Goal: Task Accomplishment & Management: Manage account settings

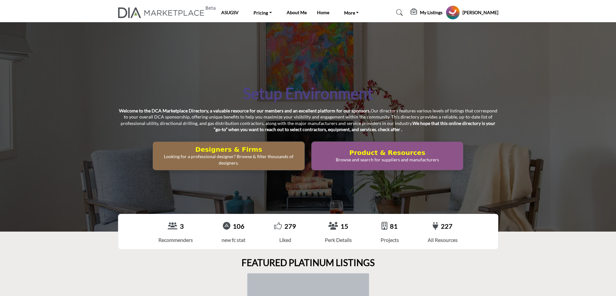
click at [232, 154] on p "Looking for a professional designer? Browse & filter thousands of designers." at bounding box center [229, 159] width 148 height 13
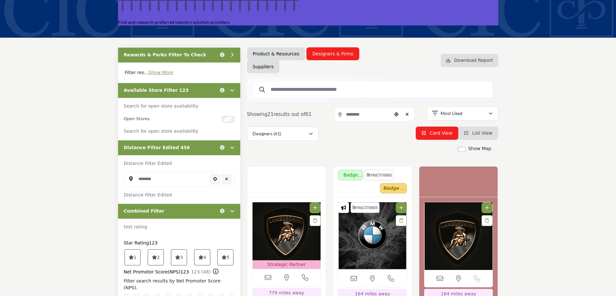
scroll to position [64, 0]
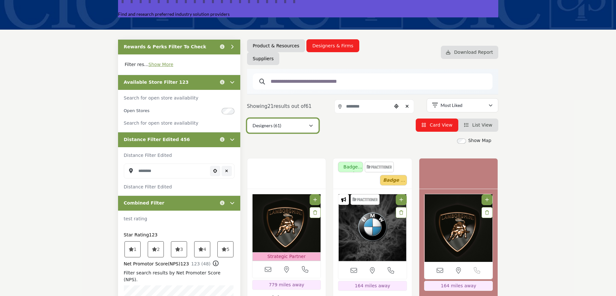
click at [286, 126] on div "Designers (61)" at bounding box center [280, 126] width 56 height 8
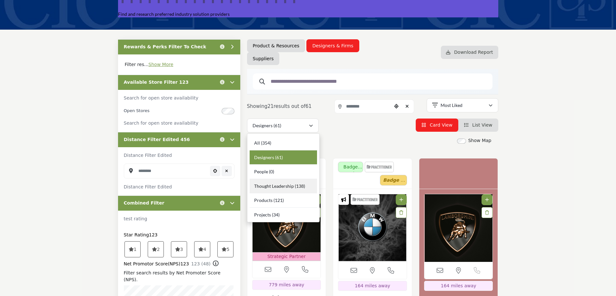
click at [282, 185] on span "Thought Leadership" at bounding box center [274, 185] width 40 height 5
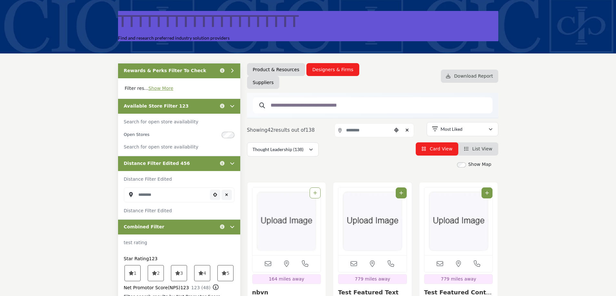
scroll to position [64, 0]
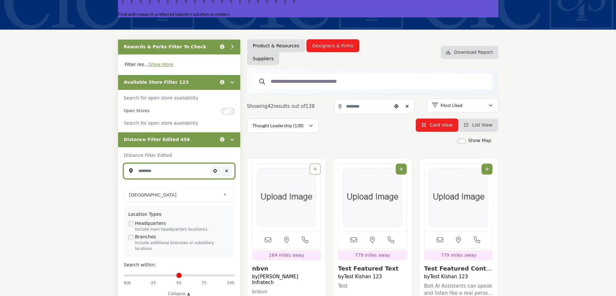
click at [175, 173] on input "Search Location" at bounding box center [179, 171] width 111 height 15
click at [312, 145] on div "Show Map Map is currently hidden. Toggle the switch above to show the map. No m…" at bounding box center [368, 142] width 251 height 10
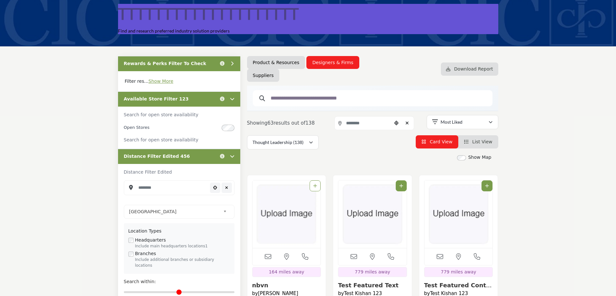
scroll to position [0, 0]
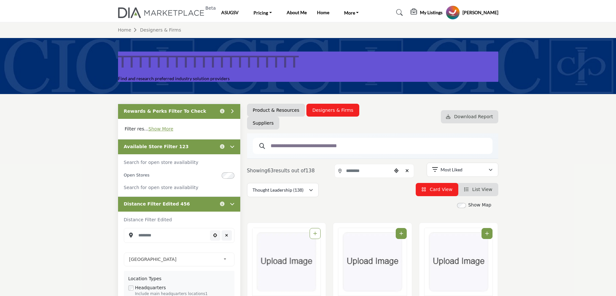
click at [232, 148] on icon at bounding box center [232, 146] width 5 height 5
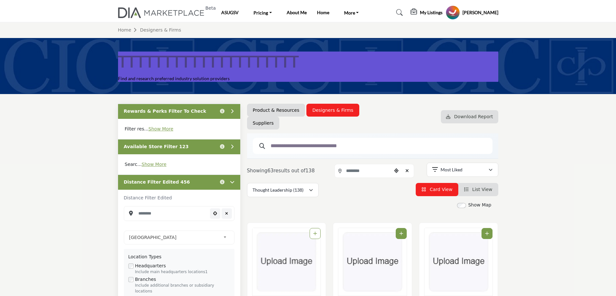
click at [232, 182] on icon at bounding box center [232, 182] width 5 height 5
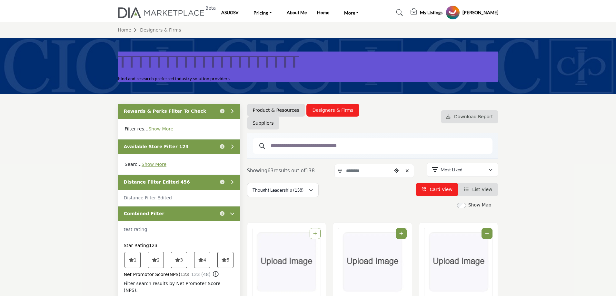
click at [233, 215] on icon at bounding box center [232, 213] width 5 height 5
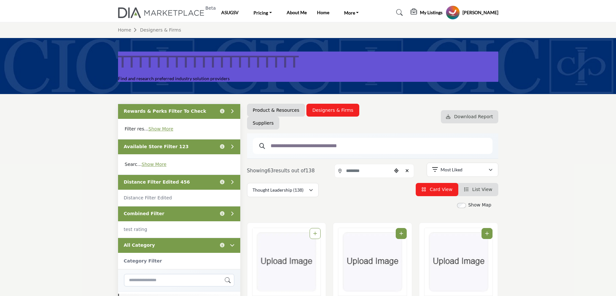
click at [231, 243] on icon at bounding box center [232, 245] width 5 height 5
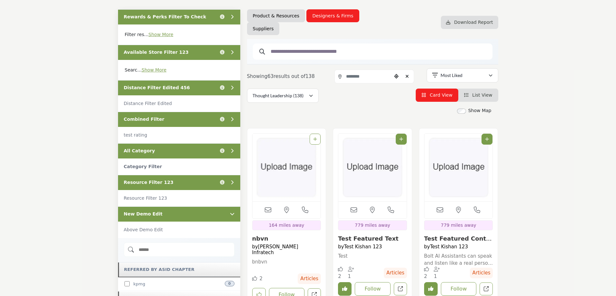
scroll to position [97, 0]
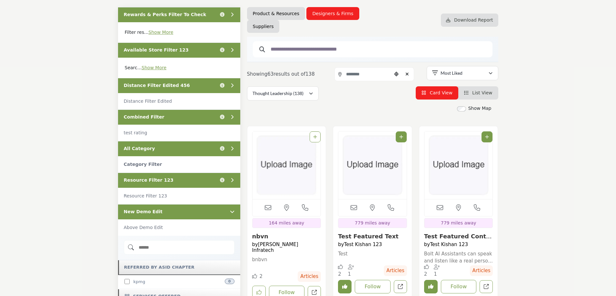
click at [230, 182] on icon at bounding box center [232, 180] width 5 height 5
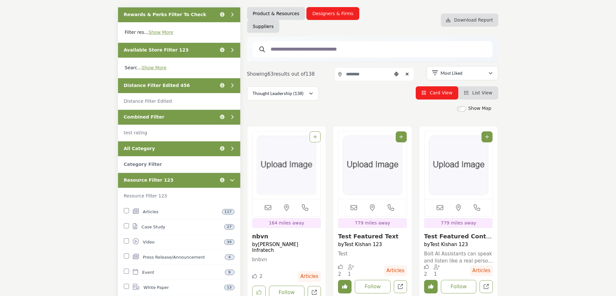
click at [233, 180] on icon at bounding box center [232, 180] width 5 height 5
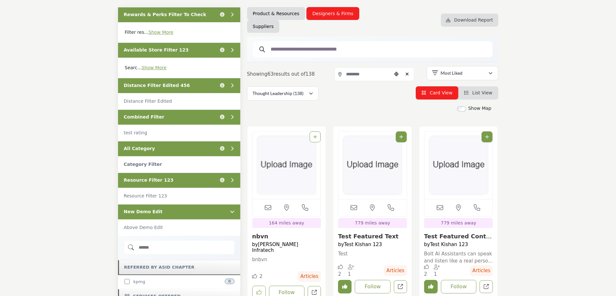
click at [232, 214] on div at bounding box center [230, 212] width 8 height 7
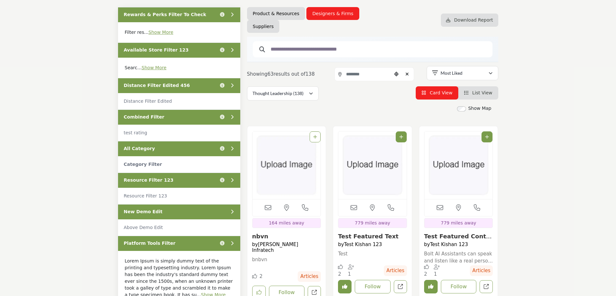
click at [234, 245] on icon at bounding box center [232, 243] width 5 height 5
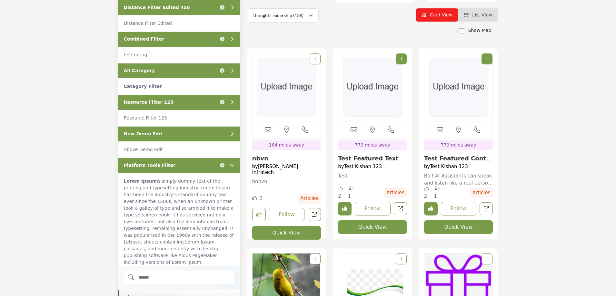
scroll to position [226, 0]
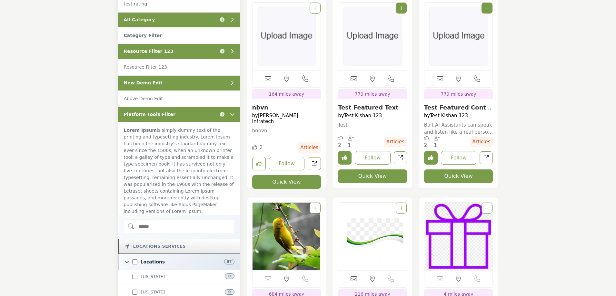
click at [233, 116] on icon at bounding box center [232, 114] width 5 height 5
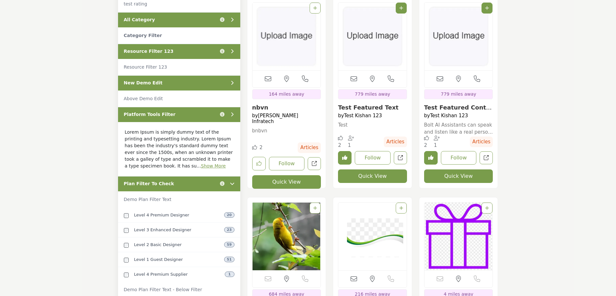
click at [232, 184] on icon at bounding box center [232, 183] width 5 height 5
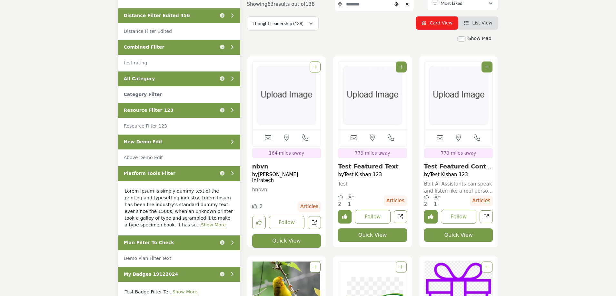
scroll to position [97, 0]
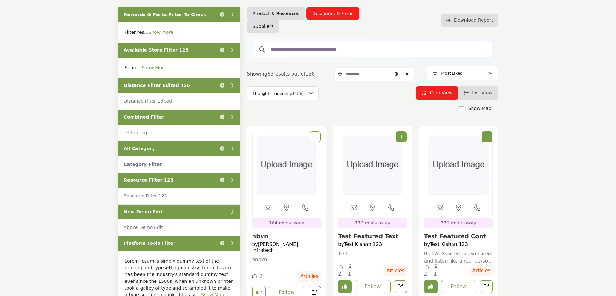
click at [159, 178] on span "Resource Filter 123" at bounding box center [149, 180] width 50 height 7
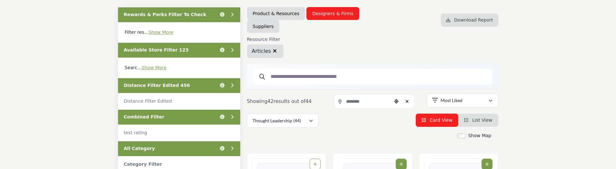
click at [174, 86] on span "Distance Filter Edited 456" at bounding box center [157, 85] width 66 height 7
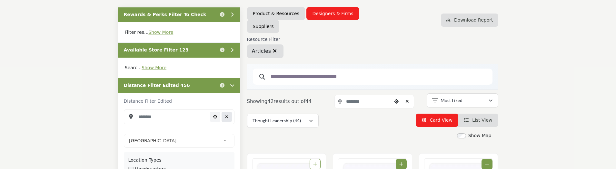
click at [226, 118] on icon "Clear search location" at bounding box center [226, 117] width 3 height 4
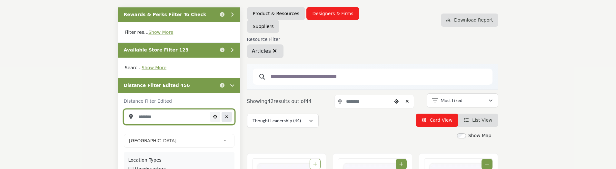
type input "***"
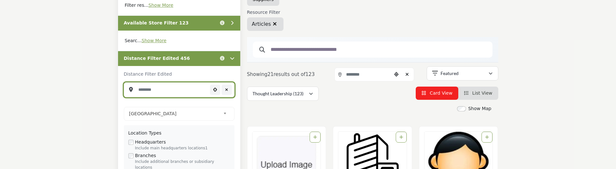
scroll to position [129, 0]
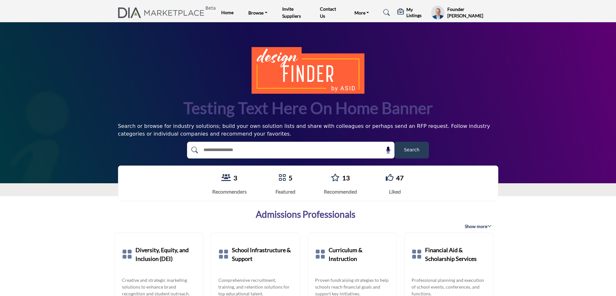
click at [567, 182] on div "3 Recommenders 5 Featured 13 47" at bounding box center [308, 183] width 616 height 48
click at [415, 16] on h5 "My Listings" at bounding box center [416, 13] width 21 height 12
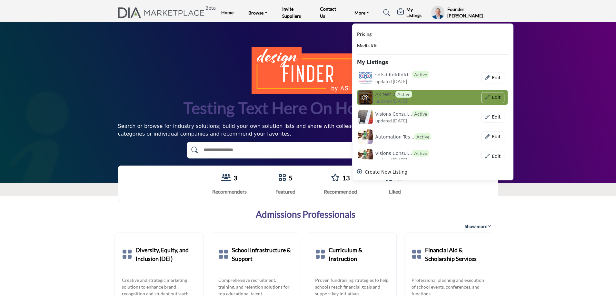
click at [384, 99] on span "updated [DATE]" at bounding box center [391, 101] width 32 height 7
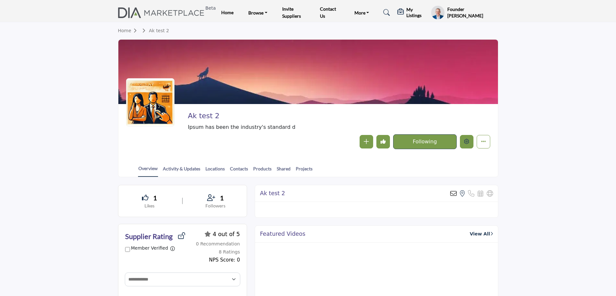
click at [465, 142] on icon "Edit company" at bounding box center [466, 141] width 5 height 5
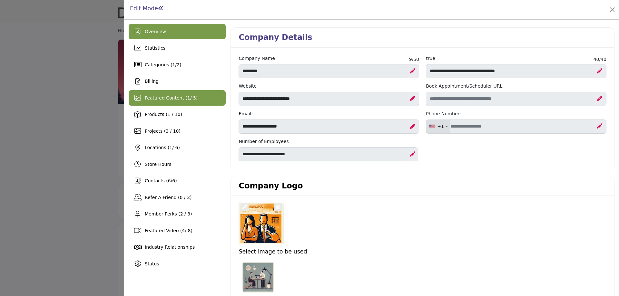
click at [180, 101] on span "Featured Content ( 1 / 5)" at bounding box center [171, 97] width 53 height 5
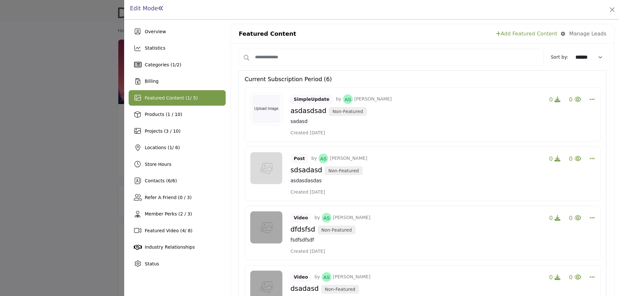
click at [472, 175] on h4 "sdsadasd Non-Featured" at bounding box center [442, 170] width 305 height 10
click at [297, 78] on h5 "Current Subscription Period (6)" at bounding box center [288, 79] width 87 height 7
click at [264, 79] on h5 "Current Subscription Period (6)" at bounding box center [288, 79] width 87 height 7
click at [299, 79] on h5 "Current Subscription Period (6)" at bounding box center [288, 79] width 87 height 7
click at [317, 79] on h5 "Current Subscription Period (6)" at bounding box center [288, 79] width 87 height 7
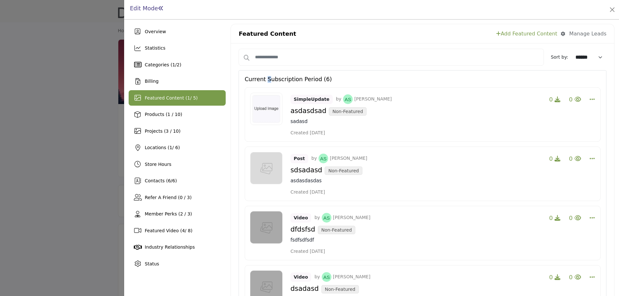
click at [266, 78] on h5 "Current Subscription Period (6)" at bounding box center [288, 79] width 87 height 7
click at [299, 78] on h5 "Current Subscription Period (6)" at bounding box center [288, 79] width 87 height 7
click at [316, 80] on h5 "Current Subscription Period (6)" at bounding box center [288, 79] width 87 height 7
drag, startPoint x: 329, startPoint y: 79, endPoint x: 241, endPoint y: 74, distance: 88.1
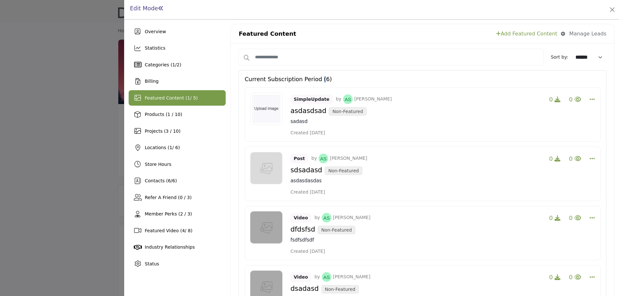
click at [288, 82] on h5 "Current Subscription Period (6)" at bounding box center [288, 79] width 87 height 7
click at [532, 34] on link "Add Featured Content" at bounding box center [526, 34] width 61 height 8
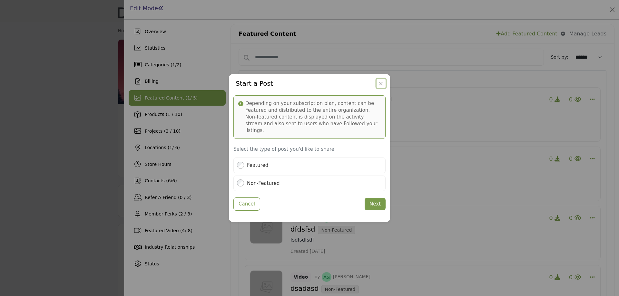
click at [377, 85] on button "Close" at bounding box center [380, 83] width 9 height 9
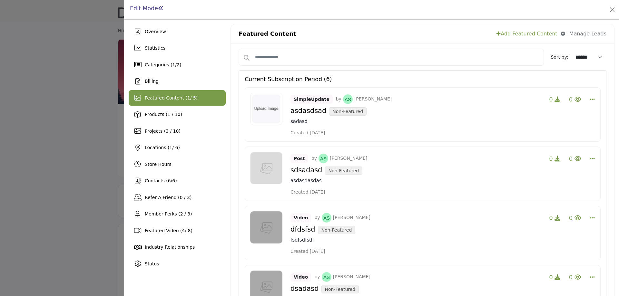
click at [517, 35] on link "Add Featured Content" at bounding box center [526, 34] width 61 height 8
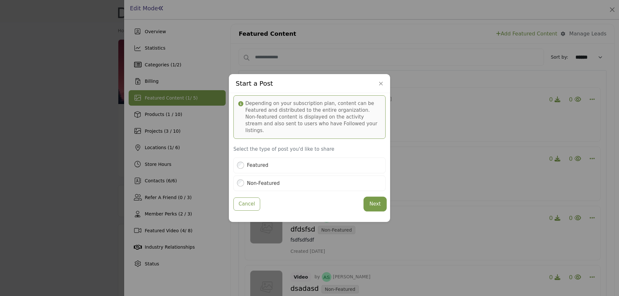
click at [372, 202] on button "Next" at bounding box center [375, 204] width 21 height 13
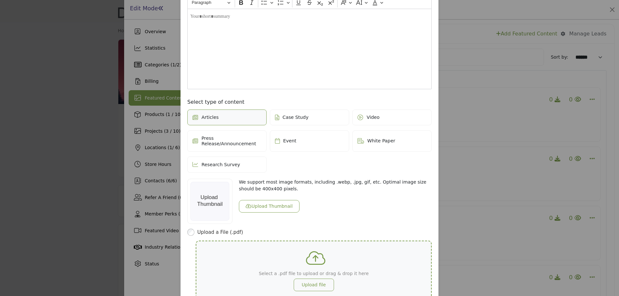
scroll to position [143, 0]
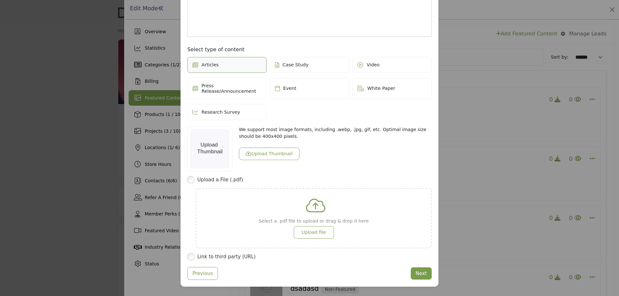
click at [285, 78] on label "Event" at bounding box center [309, 88] width 79 height 21
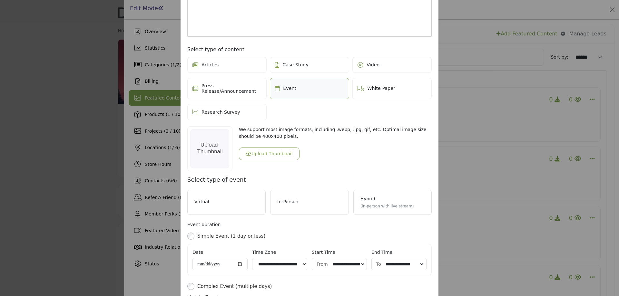
click at [319, 63] on label "Case Study" at bounding box center [309, 65] width 79 height 16
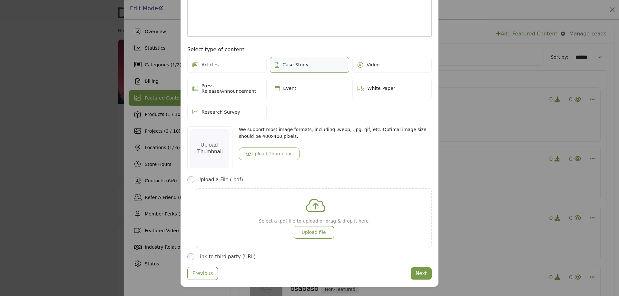
click at [385, 88] on span "White Paper" at bounding box center [381, 88] width 28 height 5
click at [235, 84] on span "Press Release/Announcement" at bounding box center [231, 88] width 60 height 11
click at [211, 110] on span "Research Survey" at bounding box center [220, 112] width 39 height 5
click at [301, 83] on label "Event" at bounding box center [309, 88] width 79 height 21
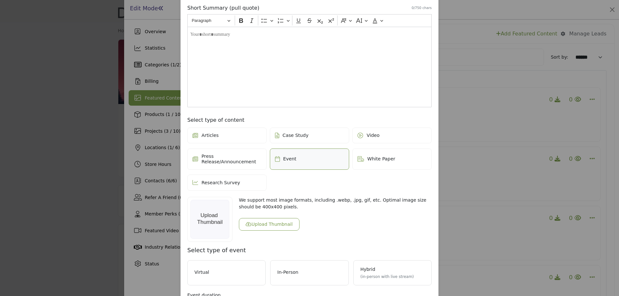
scroll to position [0, 0]
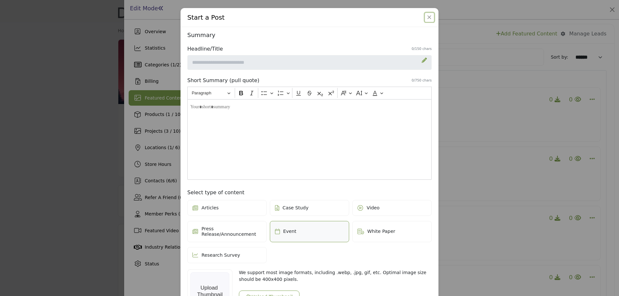
click at [425, 16] on button "Close" at bounding box center [429, 17] width 9 height 9
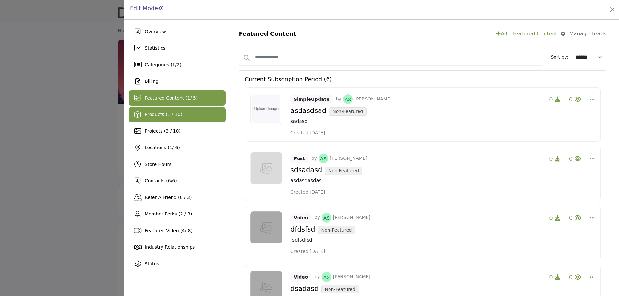
click at [149, 113] on span "Products (1 / 10)" at bounding box center [163, 114] width 37 height 5
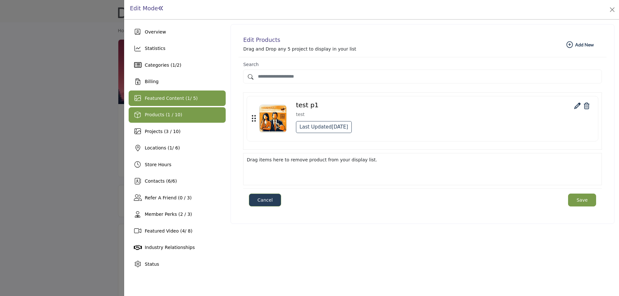
click at [159, 98] on span "Featured Content ( 1 / 5)" at bounding box center [171, 98] width 53 height 5
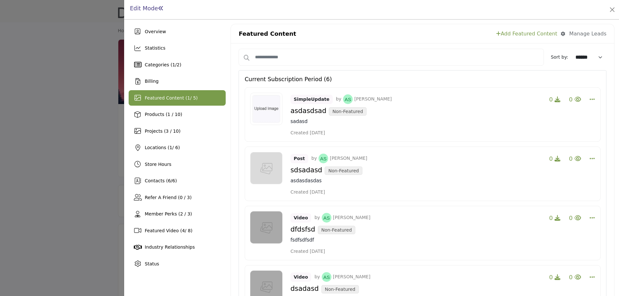
click at [533, 33] on link "Add Featured Content" at bounding box center [526, 34] width 61 height 8
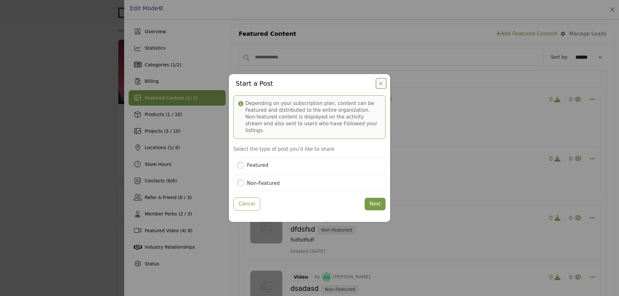
click at [380, 87] on button "Close" at bounding box center [380, 83] width 9 height 9
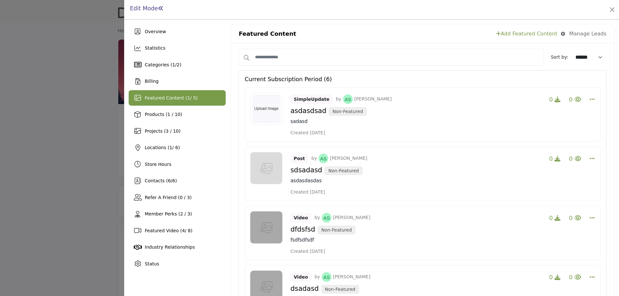
click at [535, 34] on link "Add Featured Content" at bounding box center [526, 34] width 61 height 8
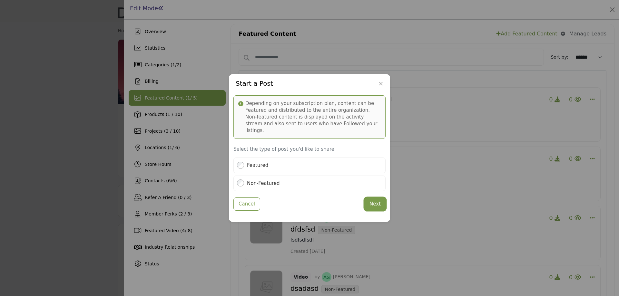
click at [378, 198] on button "Next" at bounding box center [375, 204] width 21 height 13
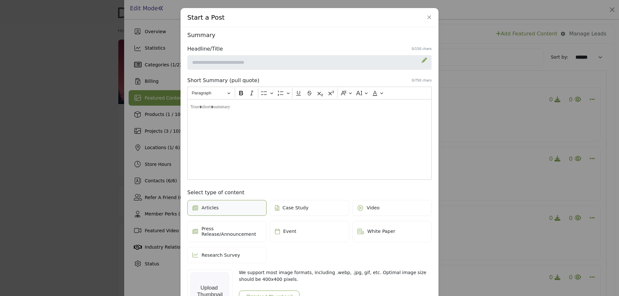
click at [422, 60] on icon at bounding box center [424, 60] width 5 height 5
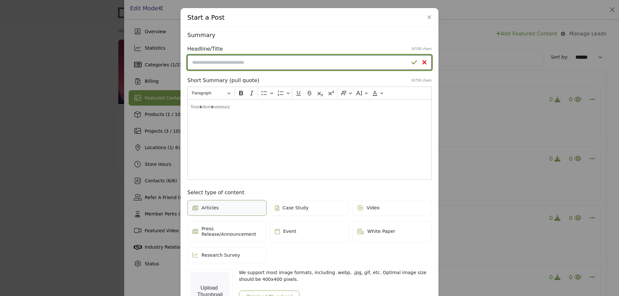
click at [243, 64] on input "Enter a compelling headline" at bounding box center [309, 62] width 244 height 15
type input "**********"
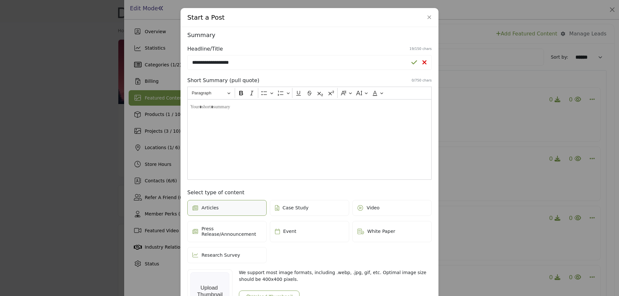
click at [235, 121] on div "Editor editing area: main" at bounding box center [309, 139] width 244 height 81
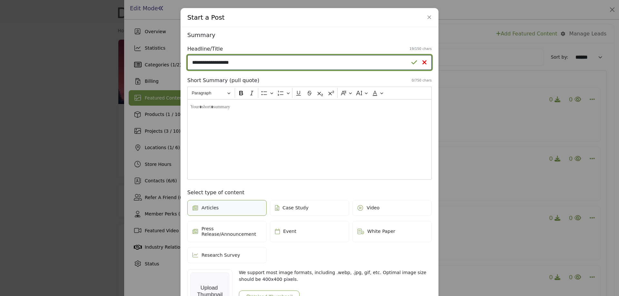
drag, startPoint x: 248, startPoint y: 64, endPoint x: 148, endPoint y: 62, distance: 99.9
click at [148, 62] on div "Start a Post Depending on your subscription plan, content can be Featured and d…" at bounding box center [309, 148] width 619 height 296
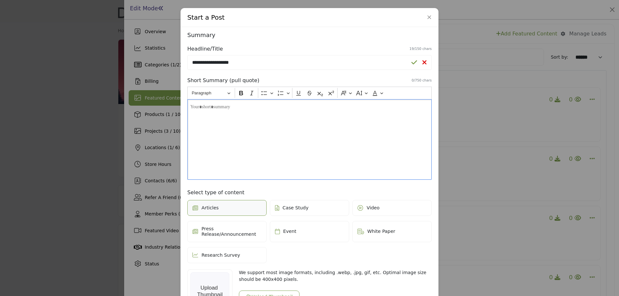
click at [212, 141] on div "Editor editing area: main" at bounding box center [309, 139] width 244 height 81
click at [384, 212] on label "Video" at bounding box center [391, 208] width 79 height 16
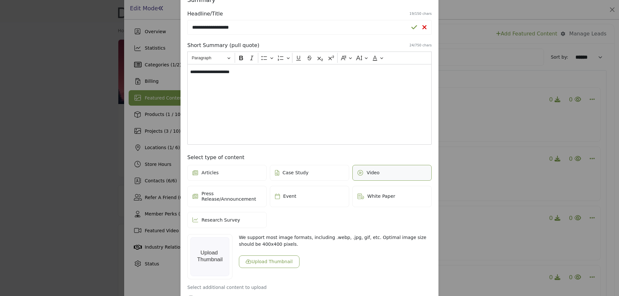
scroll to position [32, 0]
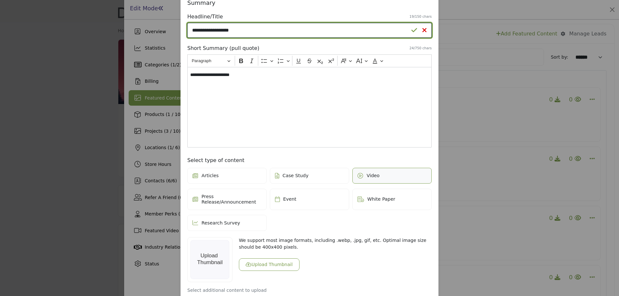
drag, startPoint x: 244, startPoint y: 30, endPoint x: 185, endPoint y: 30, distance: 58.7
click at [185, 30] on div "**********" at bounding box center [309, 217] width 249 height 440
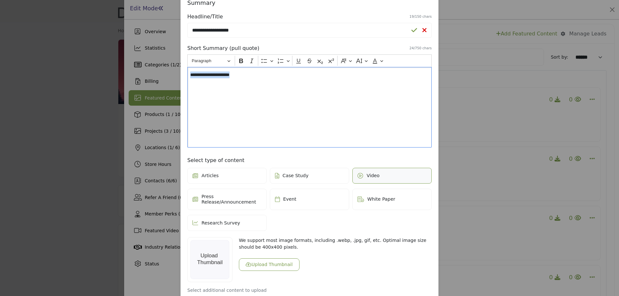
drag, startPoint x: 256, startPoint y: 79, endPoint x: 137, endPoint y: 71, distance: 119.5
click at [137, 71] on div "Start a Post Depending on your subscription plan, content can be Featured and d…" at bounding box center [309, 148] width 619 height 296
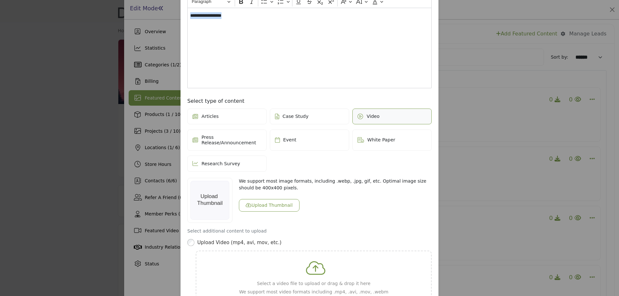
scroll to position [161, 0]
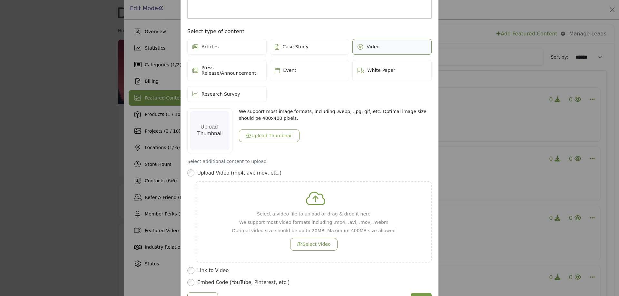
click at [253, 130] on button "Upload Thumbnail" at bounding box center [269, 136] width 61 height 13
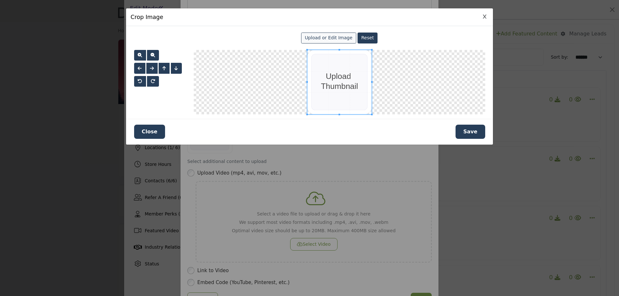
click at [333, 39] on span "Upload or Edit Image" at bounding box center [329, 37] width 48 height 5
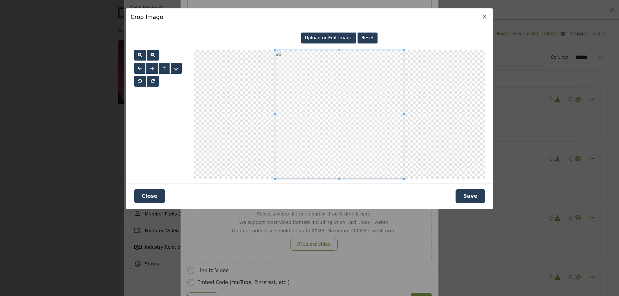
click at [474, 197] on button "Save" at bounding box center [470, 196] width 30 height 14
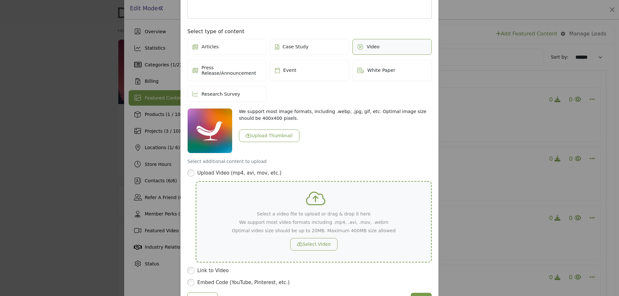
click at [308, 241] on button "Select Video" at bounding box center [313, 244] width 47 height 13
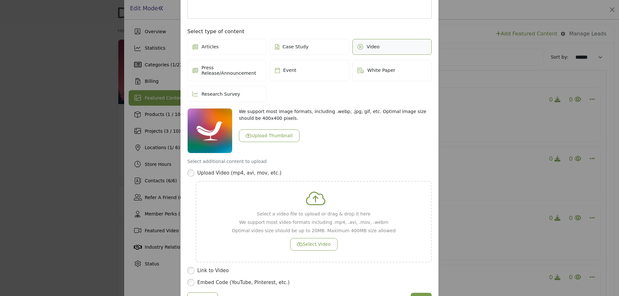
scroll to position [123, 0]
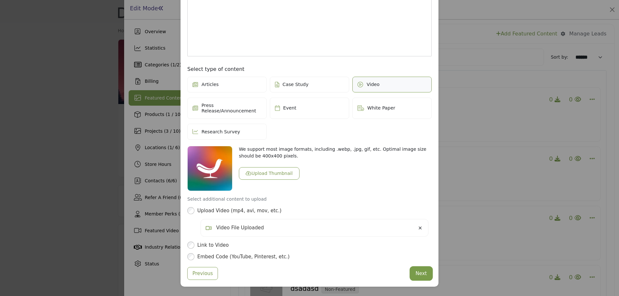
click at [424, 271] on button "Next" at bounding box center [421, 274] width 21 height 13
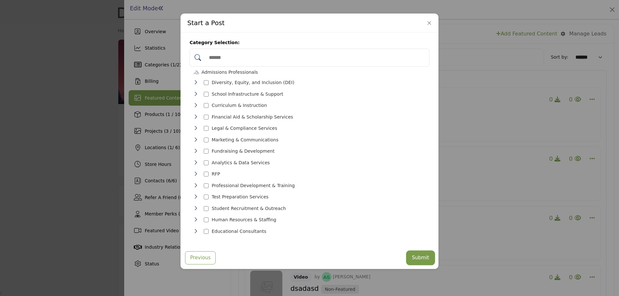
click at [418, 259] on button "Submit" at bounding box center [420, 258] width 27 height 13
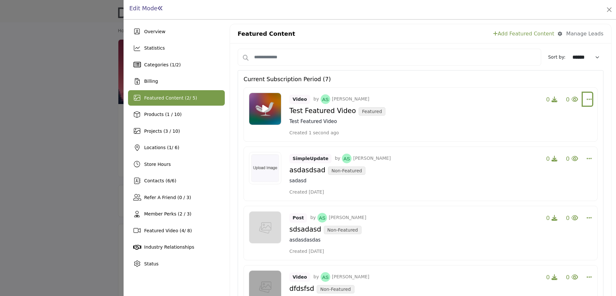
click at [586, 100] on icon "Select Dropdown Options" at bounding box center [588, 99] width 5 height 6
click at [533, 129] on link "Edit" at bounding box center [550, 130] width 63 height 12
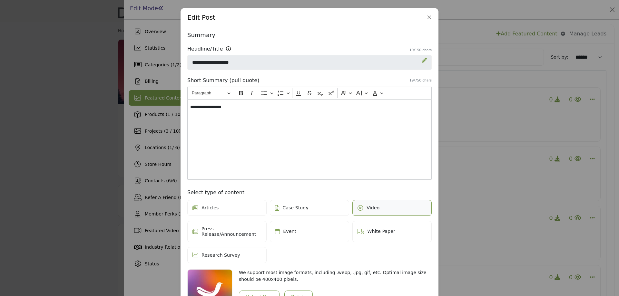
scroll to position [116, 0]
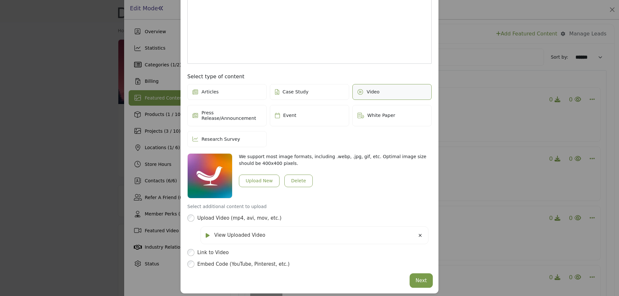
click at [419, 275] on button "Next" at bounding box center [421, 281] width 21 height 13
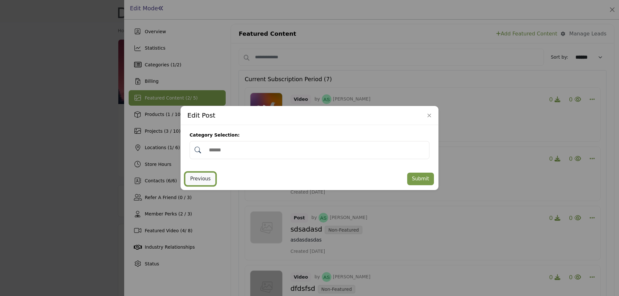
click at [207, 173] on button "Previous" at bounding box center [200, 178] width 31 height 13
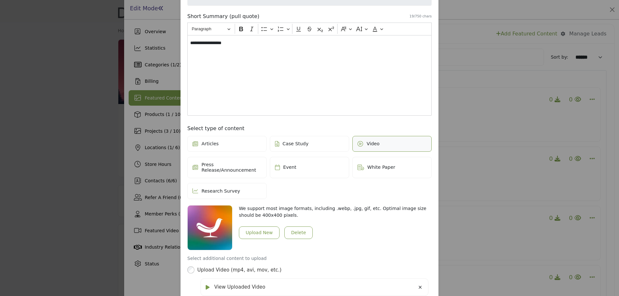
scroll to position [116, 0]
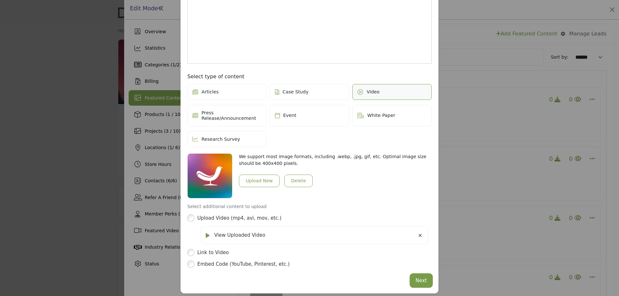
click at [418, 275] on button "Next" at bounding box center [421, 281] width 21 height 13
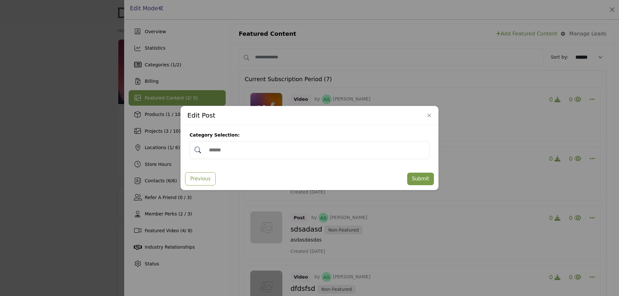
click at [237, 150] on input "Search Category" at bounding box center [316, 150] width 221 height 14
click at [426, 178] on button "Submit" at bounding box center [420, 179] width 27 height 13
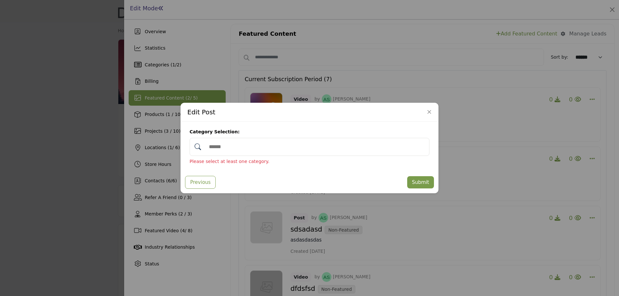
click at [220, 148] on input "Search Category" at bounding box center [316, 147] width 221 height 14
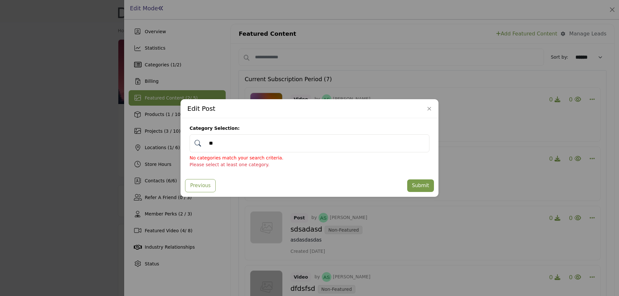
type input "*"
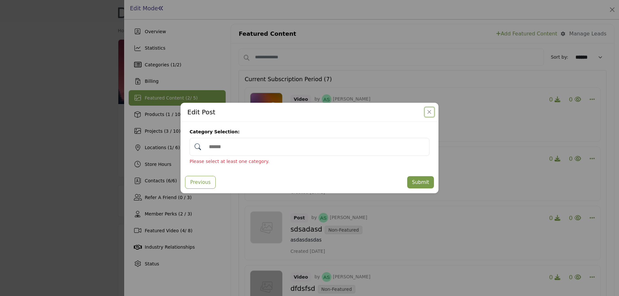
click at [430, 109] on button "Close" at bounding box center [429, 112] width 9 height 9
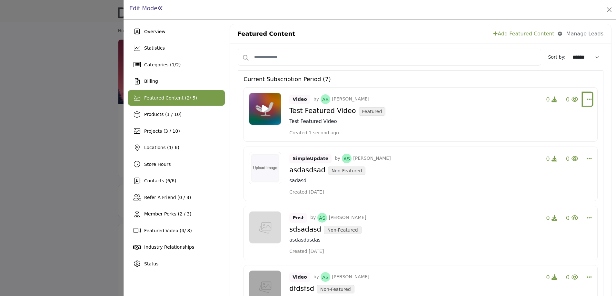
click at [586, 101] on icon "Select Dropdown Options" at bounding box center [588, 99] width 5 height 6
click at [537, 131] on link "Edit" at bounding box center [550, 130] width 63 height 12
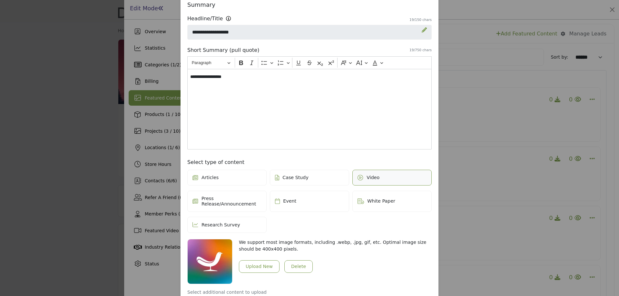
scroll to position [116, 0]
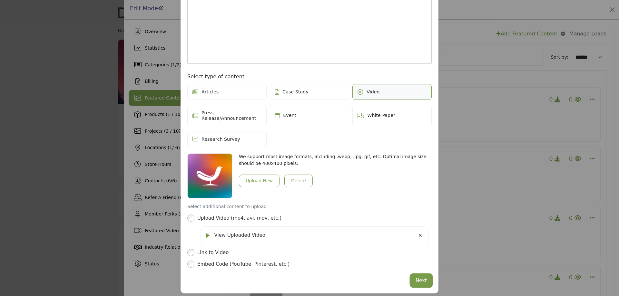
click at [420, 275] on button "Next" at bounding box center [421, 281] width 21 height 13
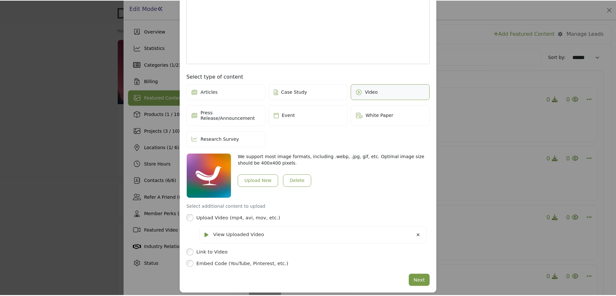
scroll to position [0, 0]
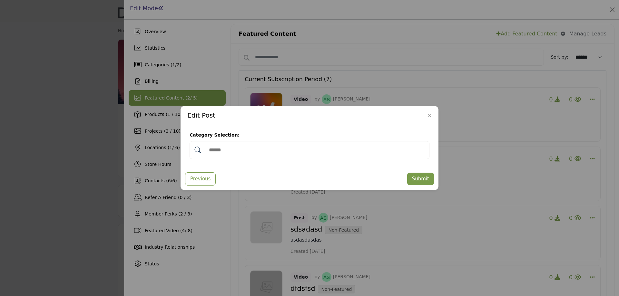
drag, startPoint x: 196, startPoint y: 147, endPoint x: 223, endPoint y: 155, distance: 28.1
click at [223, 155] on div at bounding box center [310, 150] width 240 height 18
click at [432, 117] on button "Close" at bounding box center [429, 115] width 9 height 9
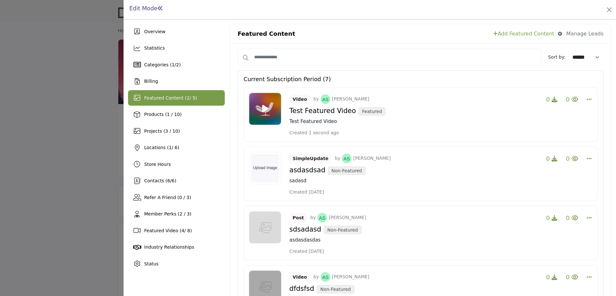
click at [264, 107] on icon at bounding box center [265, 109] width 6 height 8
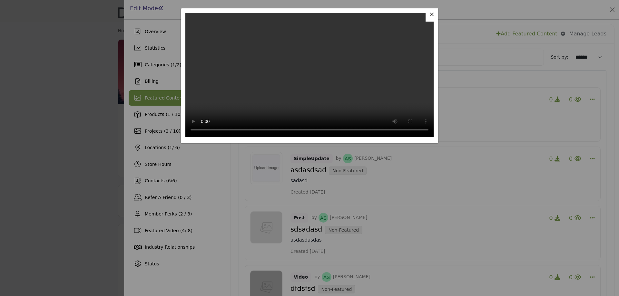
click at [433, 15] on span "×" at bounding box center [431, 14] width 5 height 8
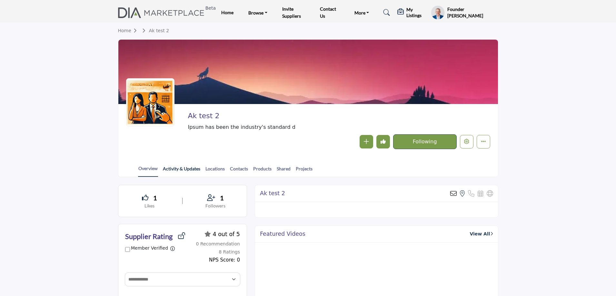
click at [187, 171] on link "Activity & Updates" at bounding box center [181, 170] width 38 height 11
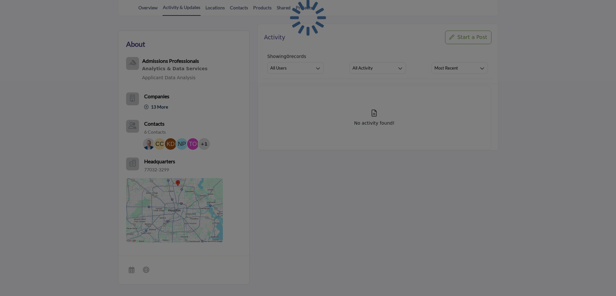
scroll to position [161, 0]
